Goal: Communication & Community: Answer question/provide support

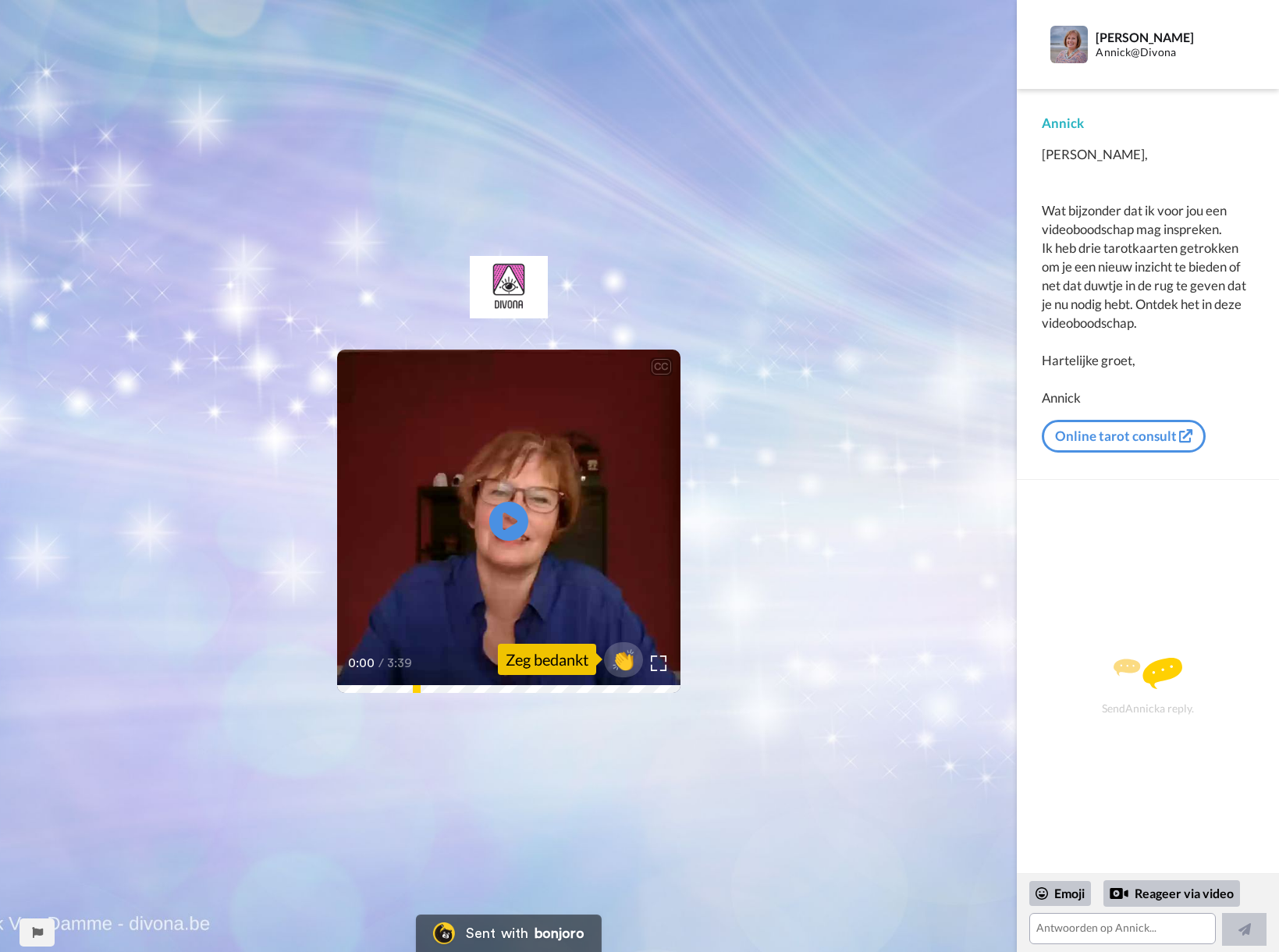
click at [1125, 425] on link "Online tarot consult" at bounding box center [1124, 436] width 164 height 33
click at [506, 519] on icon "Play/Pause" at bounding box center [509, 520] width 42 height 74
click at [507, 516] on icon "Play/Pause" at bounding box center [509, 520] width 42 height 74
click at [1041, 927] on textarea at bounding box center [1123, 928] width 187 height 31
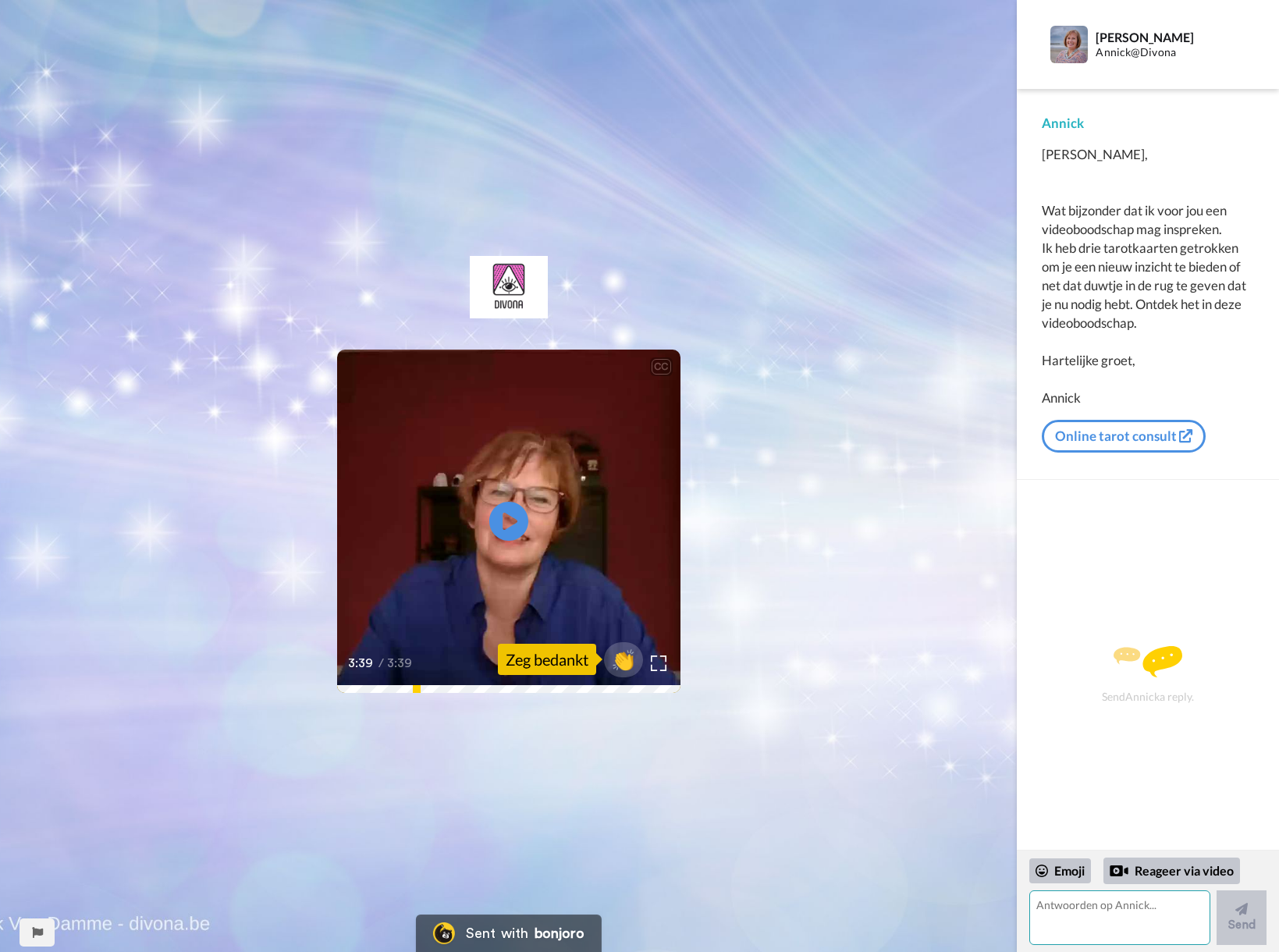
paste textarea "[PERSON_NAME], [PERSON_NAME] bericht kwam precies op het juiste moment. Het raa…"
click at [1253, 924] on button "Send" at bounding box center [1241, 918] width 50 height 55
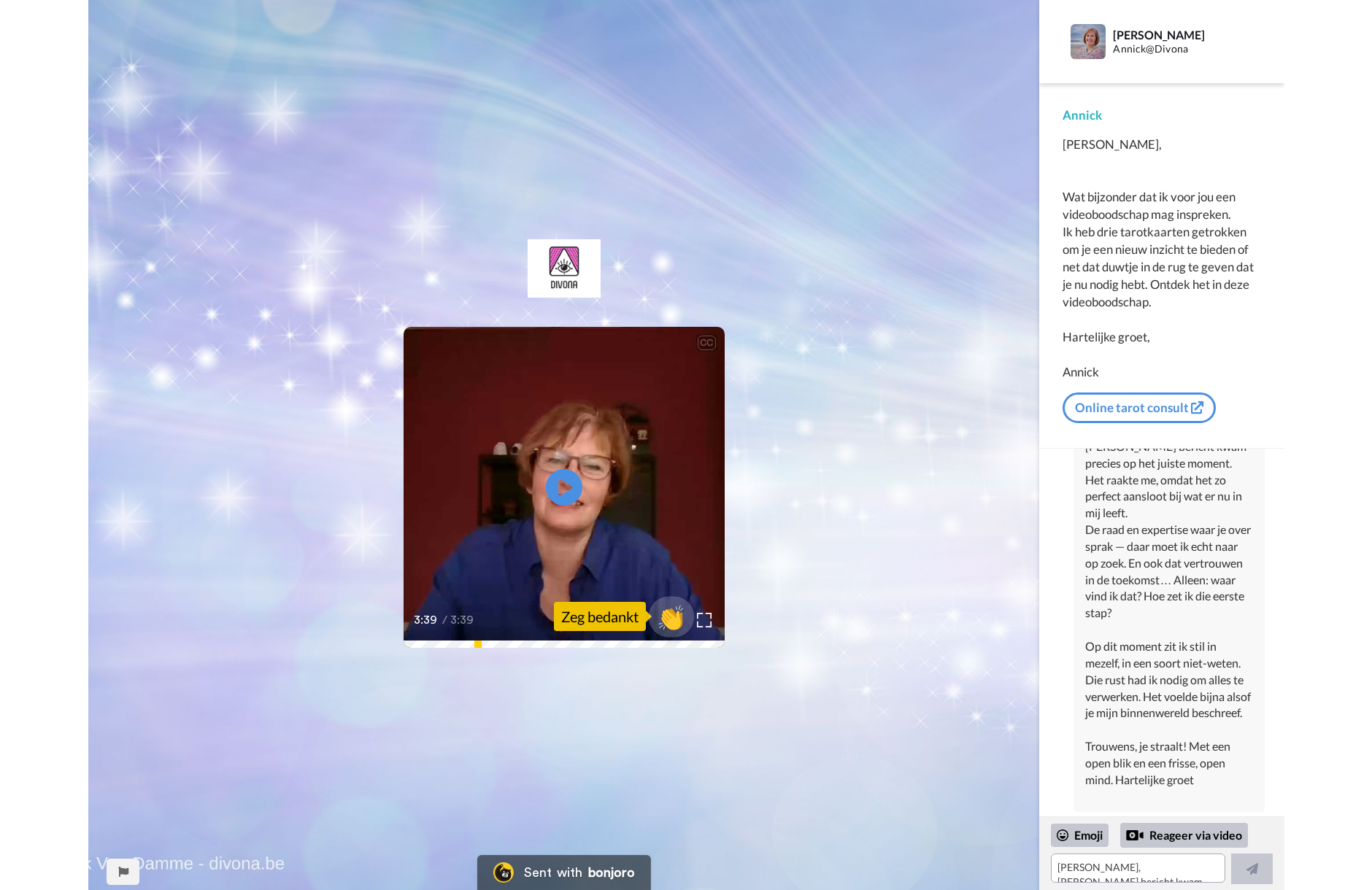
scroll to position [74, 0]
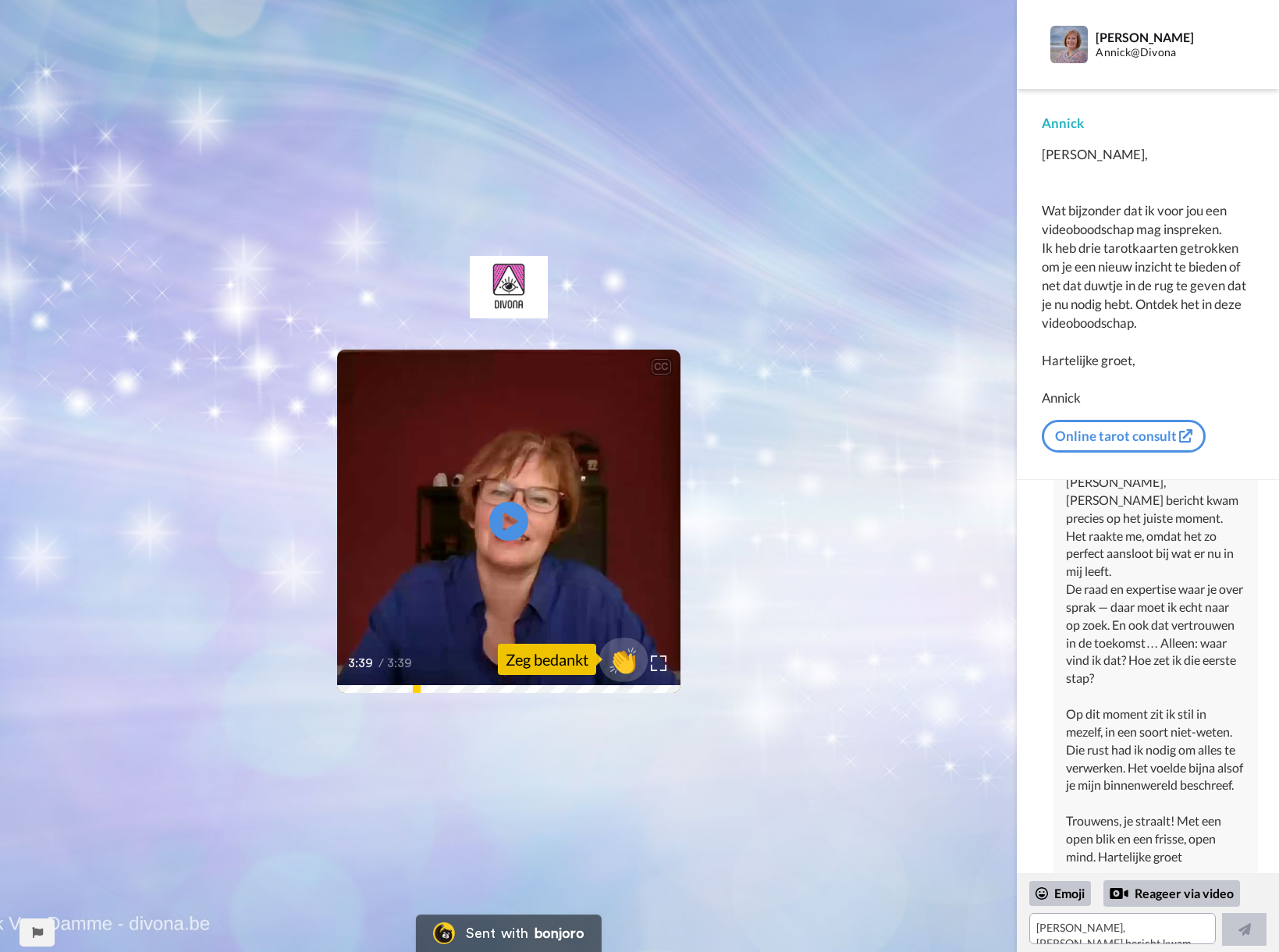
click at [622, 661] on span "👏" at bounding box center [623, 659] width 49 height 31
click at [1041, 892] on icon at bounding box center [1041, 893] width 13 height 13
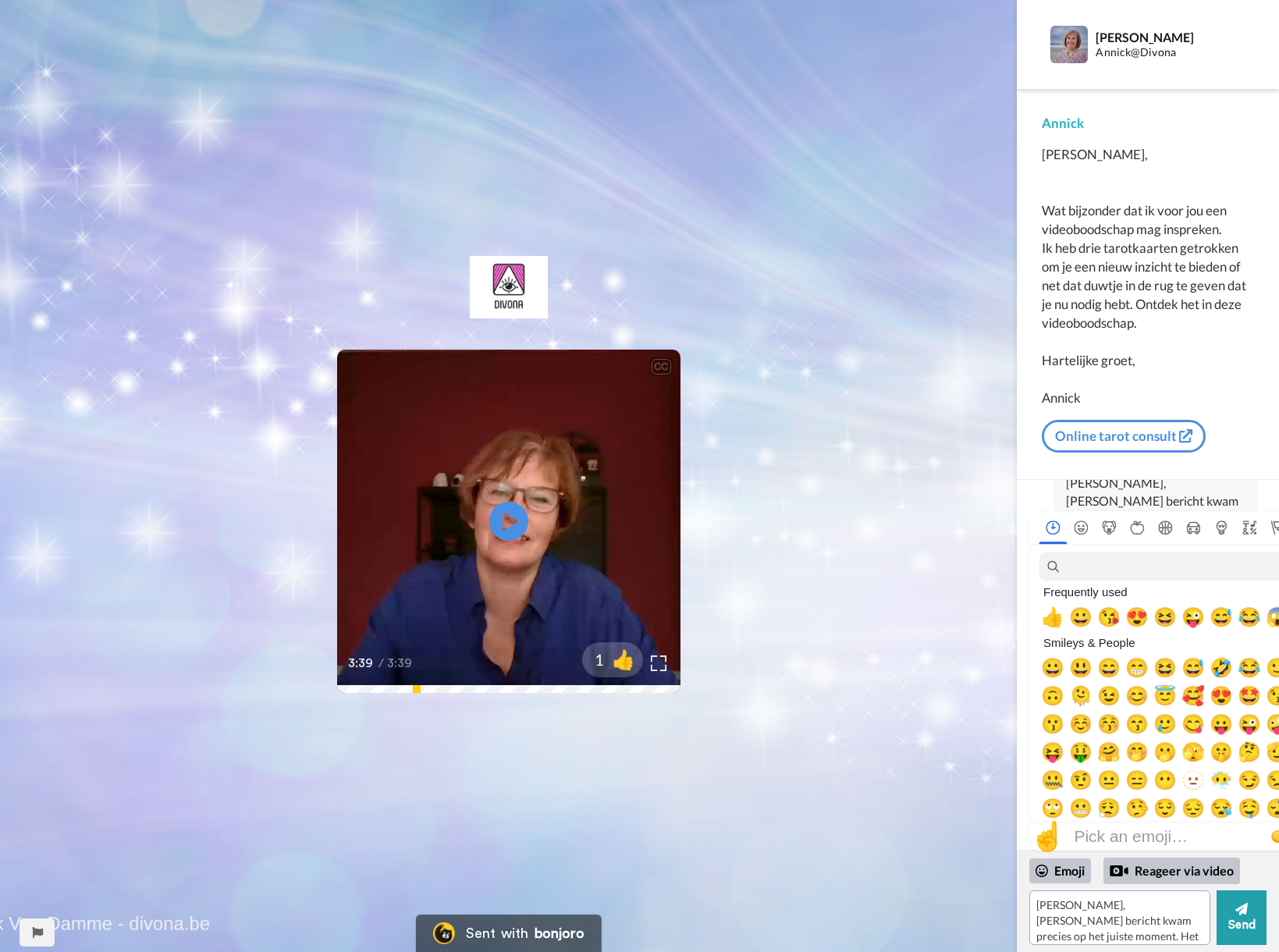
click at [892, 726] on div "CC Play/Pause 3:39 / 3:39 1 👍" at bounding box center [509, 476] width 1017 height 952
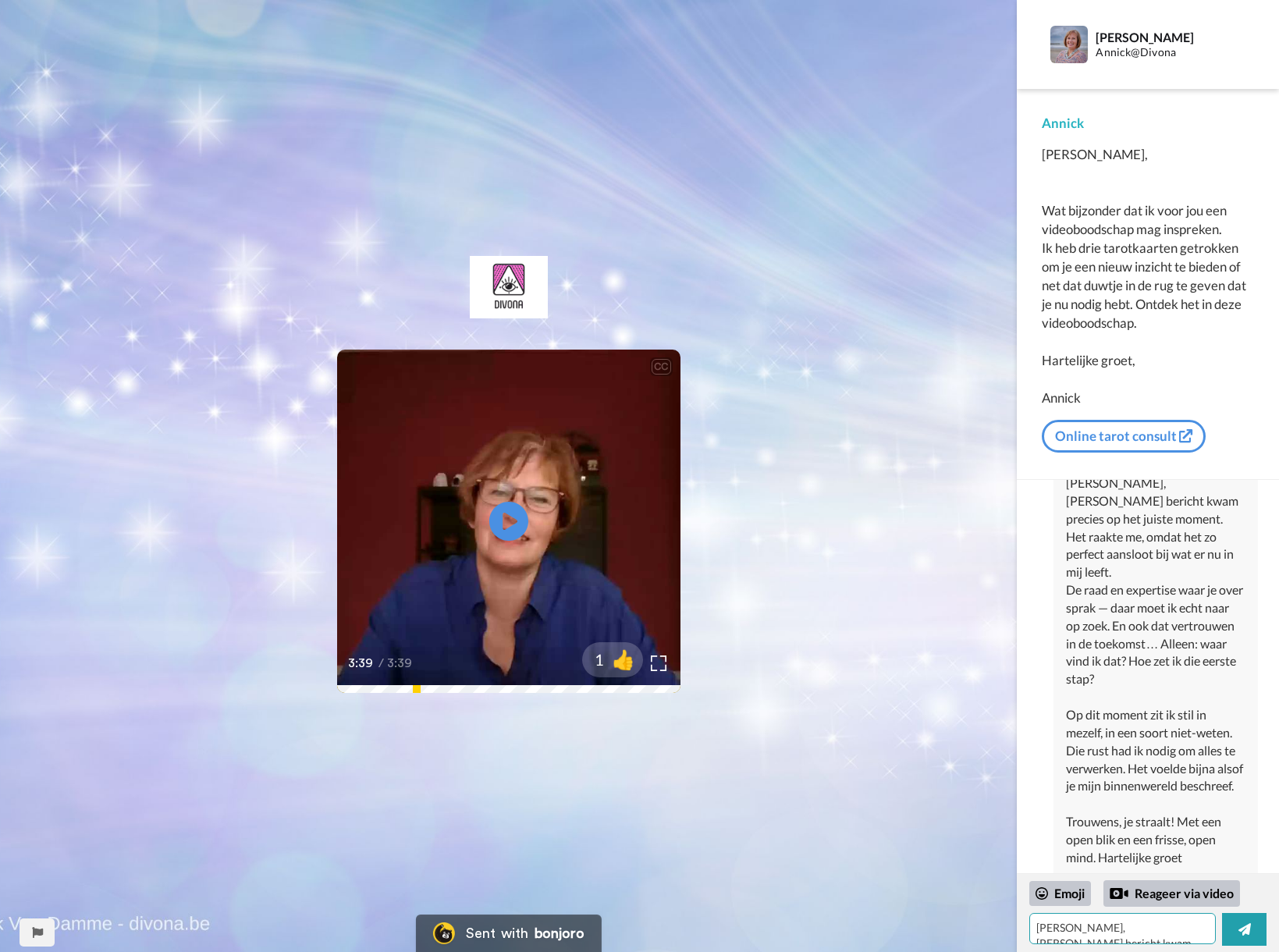
click at [1051, 925] on textarea "👏" at bounding box center [1123, 928] width 187 height 31
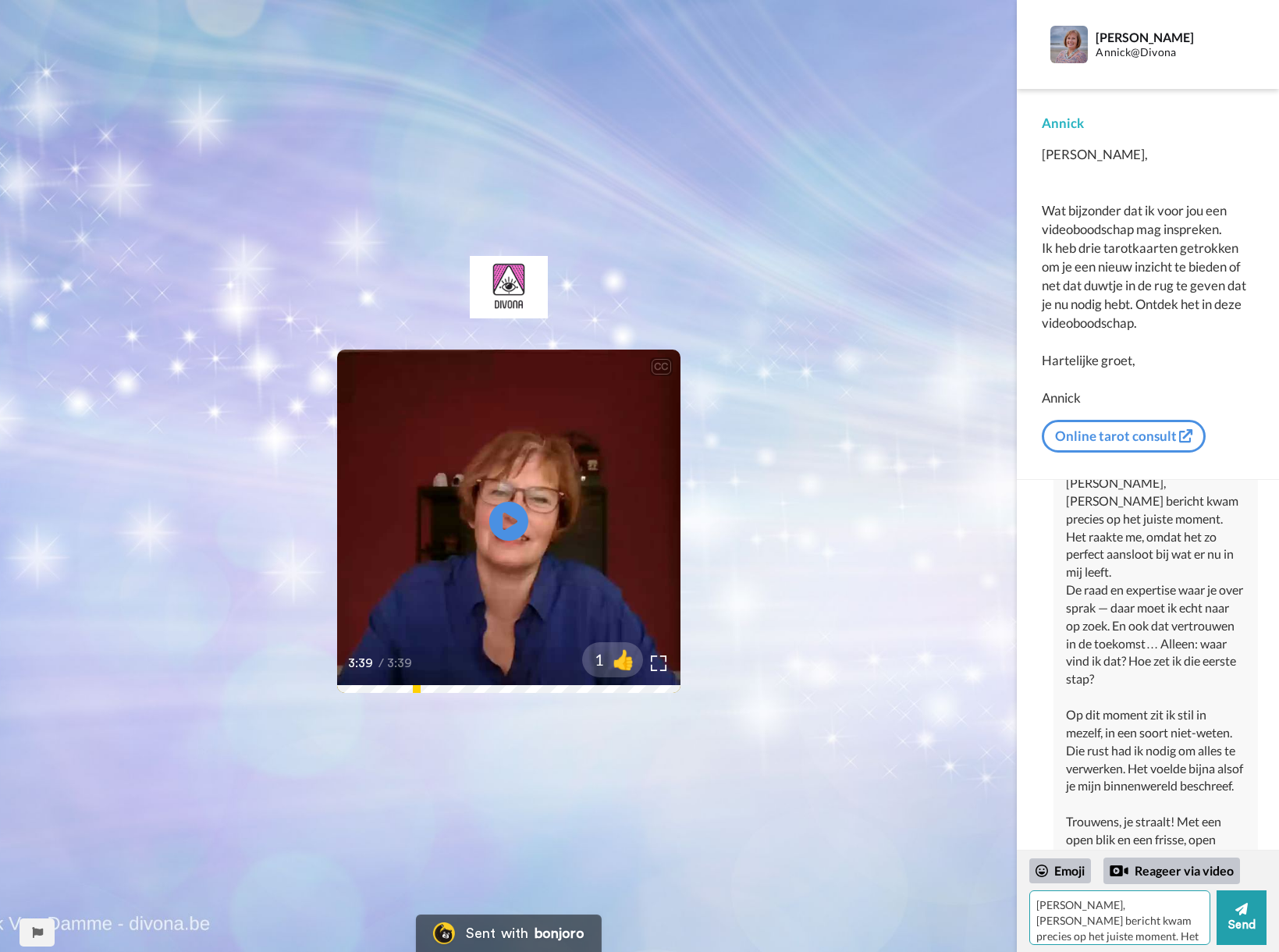
type textarea "👏"
click at [1061, 871] on div "Emoji" at bounding box center [1061, 871] width 62 height 25
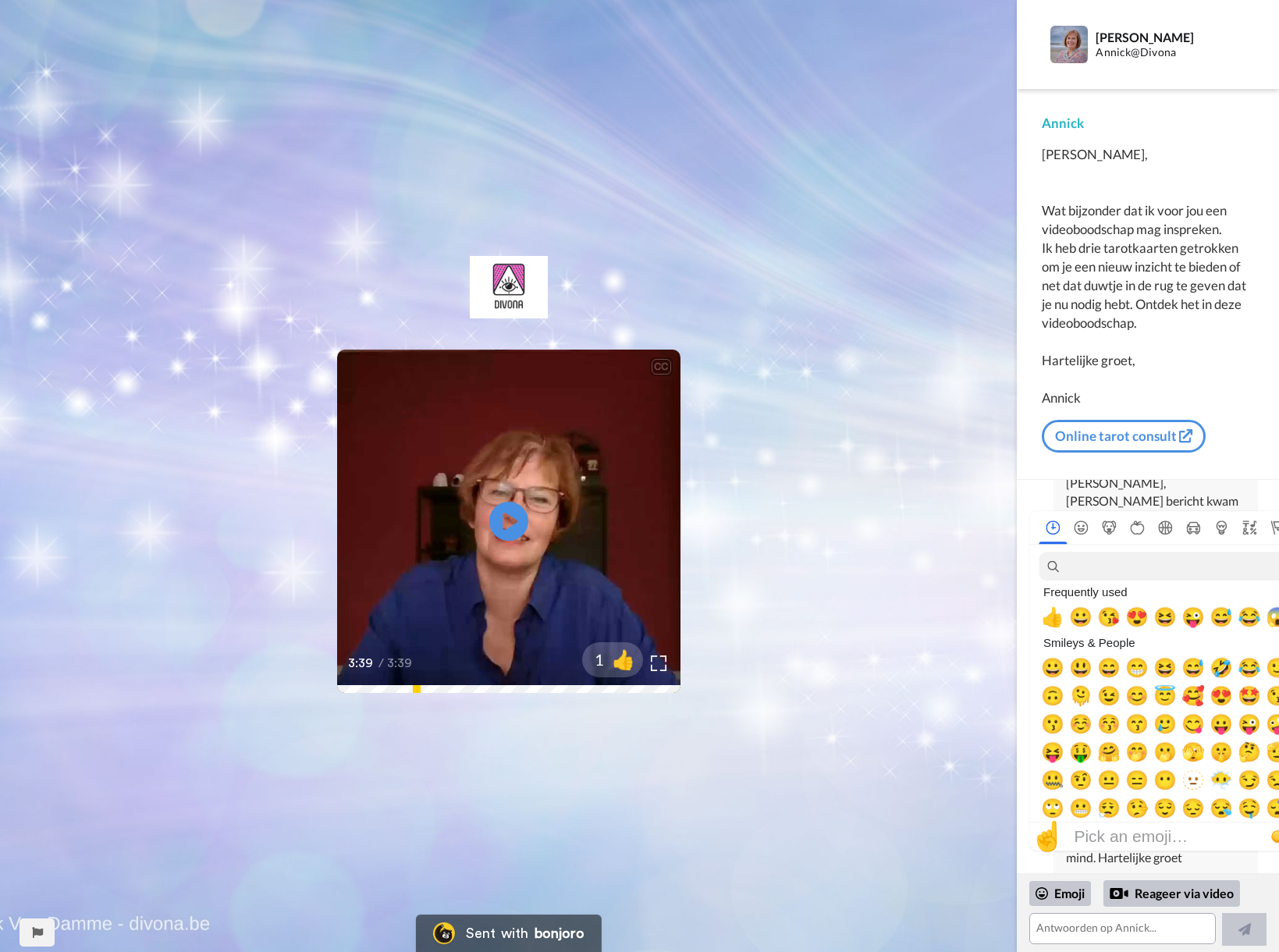
click at [849, 765] on div "CC Play/Pause 3:39 / 3:39 1 👍" at bounding box center [509, 476] width 1017 height 952
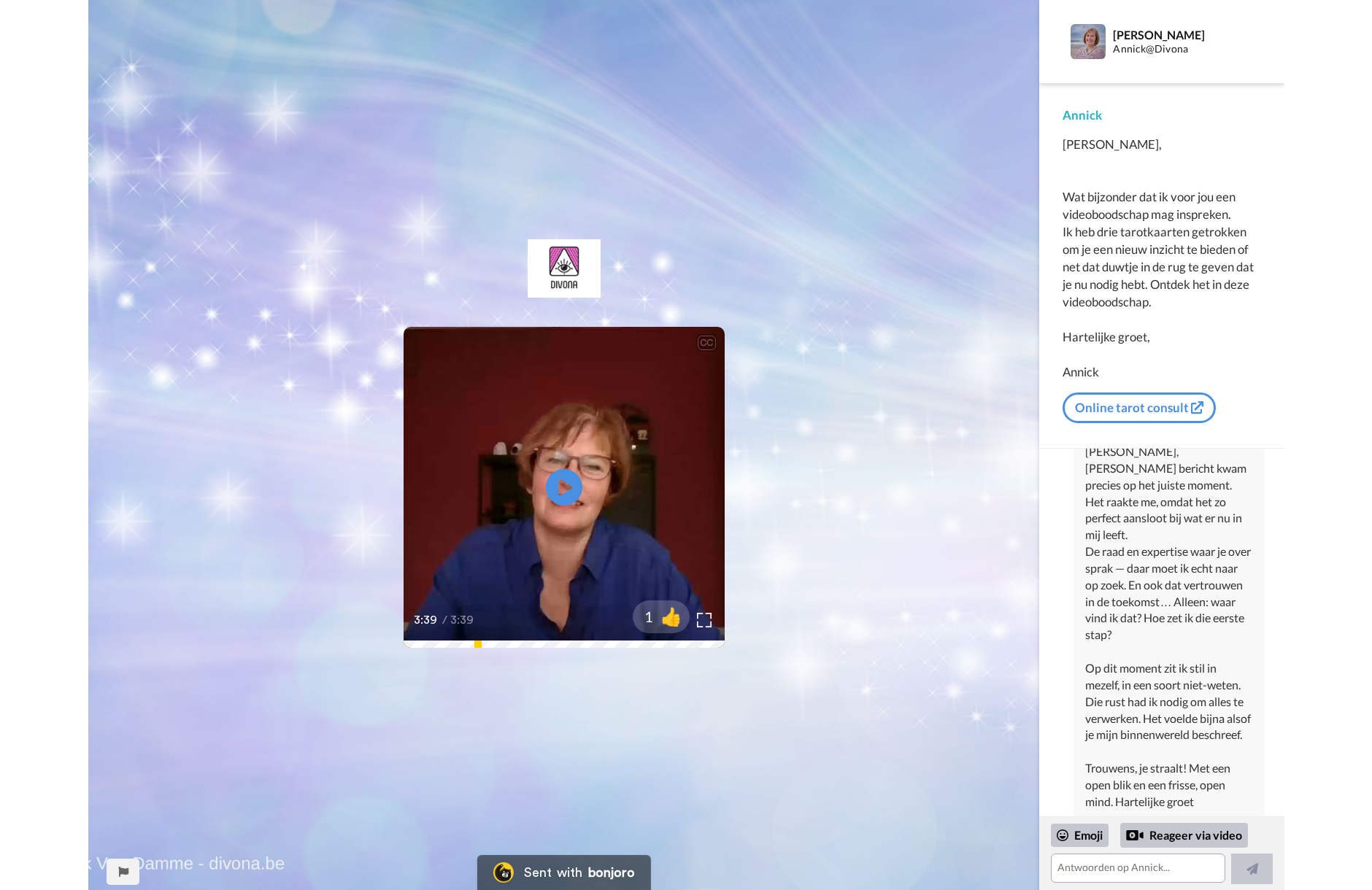
scroll to position [41, 0]
